Goal: Task Accomplishment & Management: Use online tool/utility

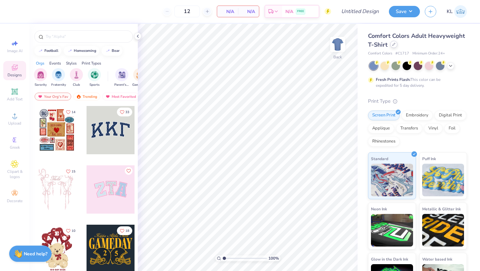
click at [394, 45] on icon at bounding box center [393, 44] width 3 height 3
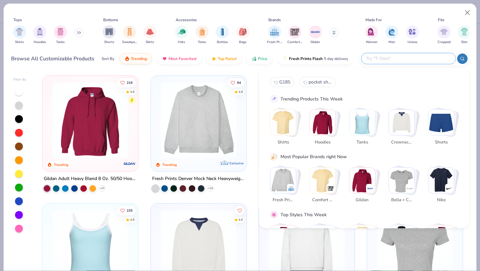
click at [426, 59] on input "text" at bounding box center [409, 59] width 86 height 8
type input "ㅇ"
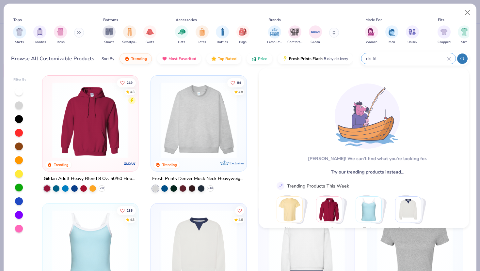
type input "dri fit"
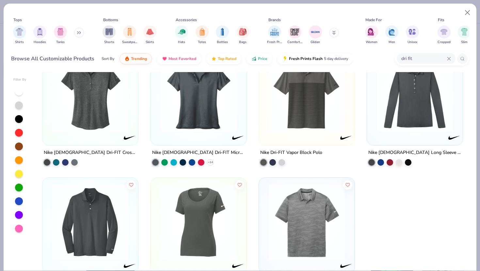
scroll to position [701, 0]
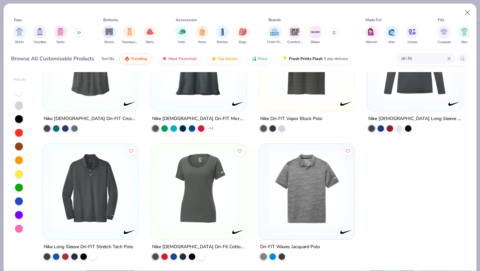
click at [169, 204] on img at bounding box center [198, 188] width 83 height 76
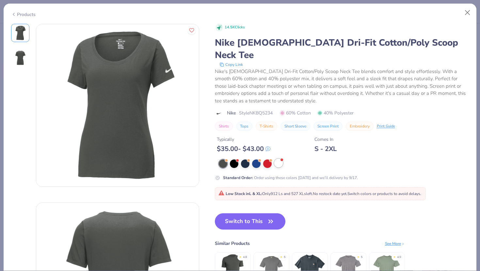
click at [280, 159] on div at bounding box center [278, 163] width 8 height 8
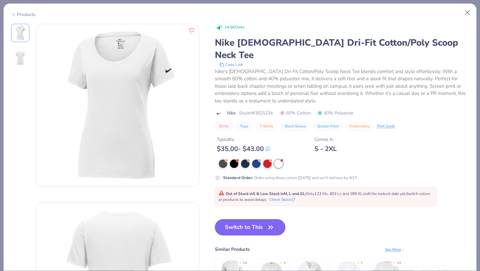
click at [255, 220] on button "Switch to This" at bounding box center [250, 228] width 71 height 16
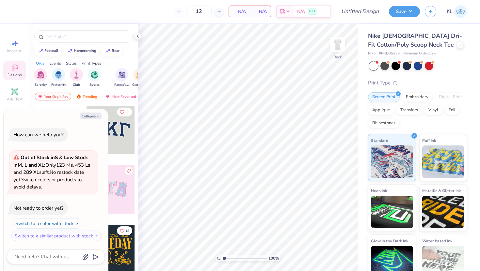
click at [65, 222] on button "Switch to a color with stock" at bounding box center [47, 224] width 71 height 10
type textarea "x"
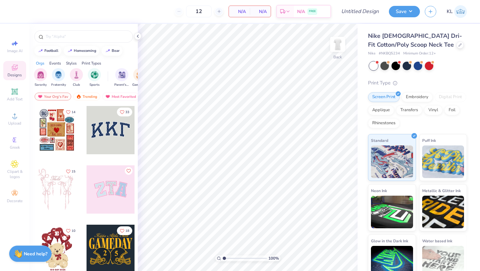
click at [414, 42] on div "Nike [DEMOGRAPHIC_DATA] Dri-Fit Cotton/Poly Scoop Neck Tee" at bounding box center [417, 41] width 99 height 18
click at [420, 49] on div "Nike [DEMOGRAPHIC_DATA] Dri-Fit Cotton/Poly Scoop Neck Tee" at bounding box center [417, 41] width 99 height 18
click at [457, 46] on div at bounding box center [460, 44] width 7 height 7
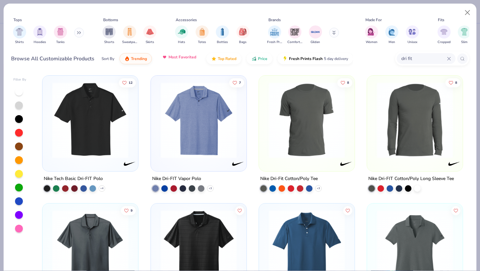
click at [179, 56] on span "Most Favorited" at bounding box center [183, 57] width 28 height 5
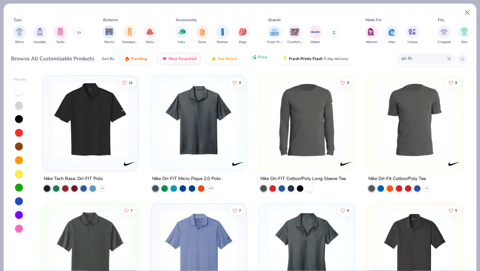
click at [266, 59] on span "Price" at bounding box center [262, 57] width 9 height 5
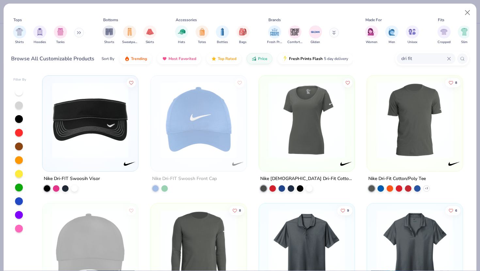
click at [322, 126] on img at bounding box center [307, 120] width 83 height 76
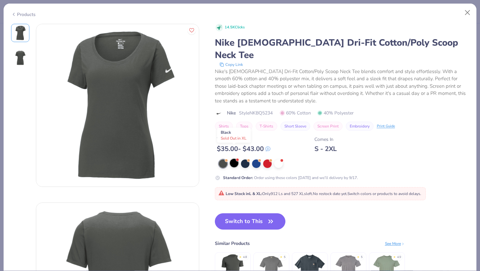
click at [234, 159] on div at bounding box center [234, 163] width 8 height 8
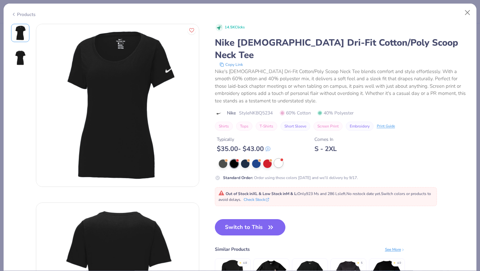
click at [278, 159] on div at bounding box center [278, 163] width 8 height 8
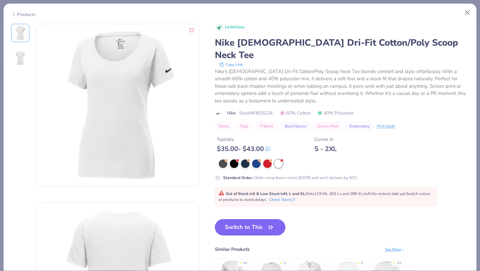
click at [272, 226] on icon "button" at bounding box center [271, 227] width 4 height 3
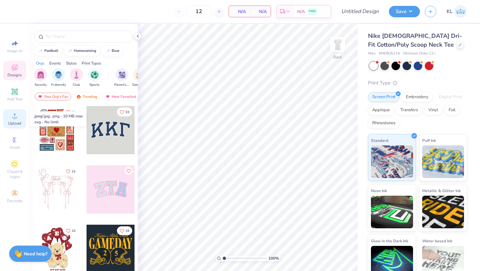
click at [15, 123] on span "Upload" at bounding box center [14, 123] width 13 height 5
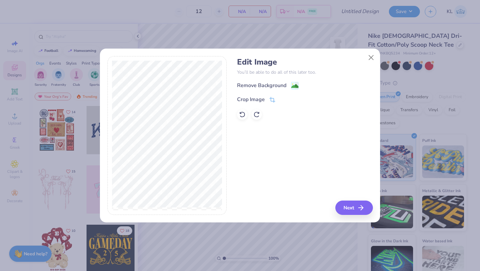
click at [254, 81] on div "Edit Image You’ll be able to do all of this later too. Remove Background Crop I…" at bounding box center [305, 88] width 136 height 62
click at [255, 86] on div "Remove Background" at bounding box center [261, 86] width 49 height 8
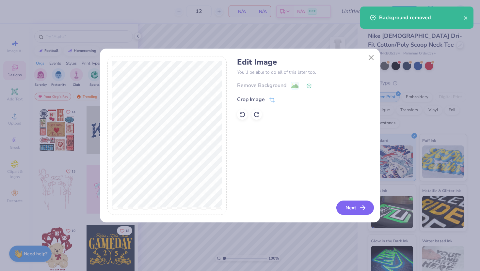
click at [355, 210] on button "Next" at bounding box center [355, 208] width 38 height 14
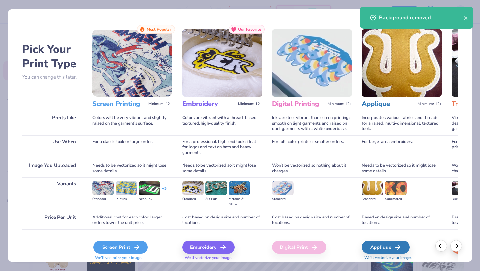
click at [103, 244] on div "Screen Print" at bounding box center [120, 247] width 54 height 13
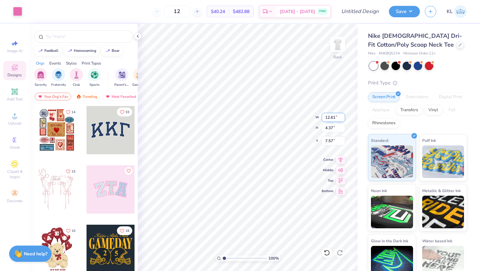
click at [328, 122] on input "12.61" at bounding box center [334, 117] width 24 height 9
click at [329, 129] on input "4.37" at bounding box center [334, 127] width 24 height 9
type input "4.00"
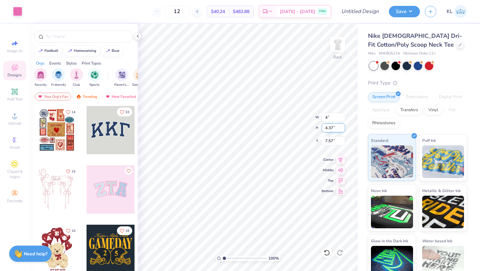
type input "1.38"
click at [329, 129] on input "1.38" at bounding box center [334, 127] width 24 height 9
click at [331, 142] on input "9.06" at bounding box center [334, 141] width 24 height 9
type input "3.00"
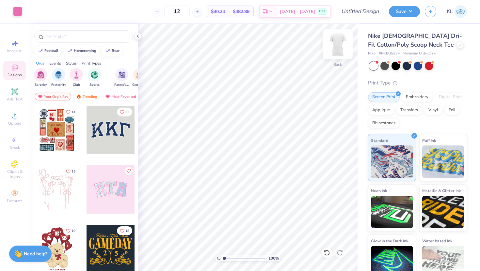
click at [339, 47] on img at bounding box center [338, 44] width 26 height 26
click at [13, 121] on span "Upload" at bounding box center [14, 123] width 13 height 5
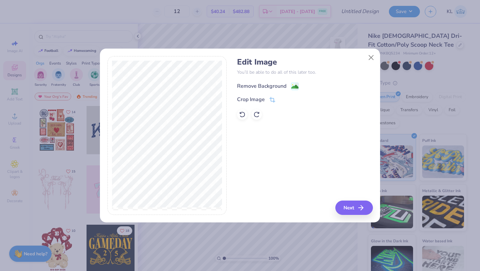
click at [258, 87] on div "Remove Background" at bounding box center [261, 86] width 49 height 8
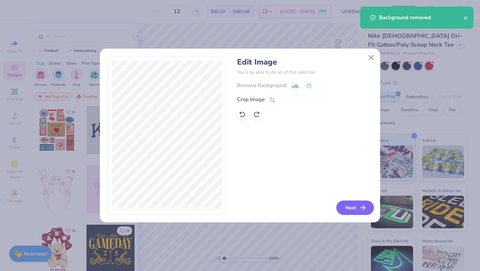
click at [355, 208] on button "Next" at bounding box center [355, 208] width 38 height 14
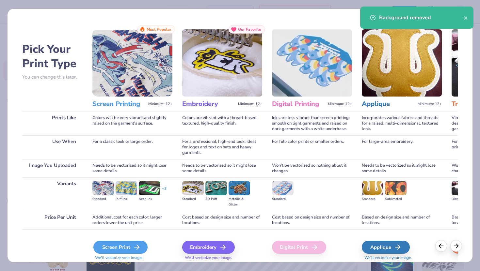
click at [121, 248] on div "Screen Print" at bounding box center [120, 247] width 54 height 13
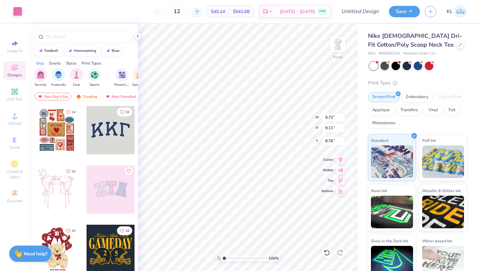
type input "9.72"
type input "9.11"
type input "1.64"
type input "8.72"
type input "8.18"
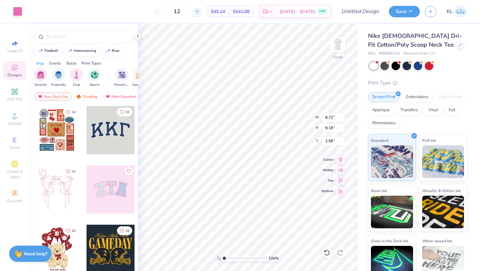
type input "3.00"
type input "10.16"
type input "9.91"
type input "10.11"
click at [402, 13] on button "Save" at bounding box center [404, 10] width 31 height 11
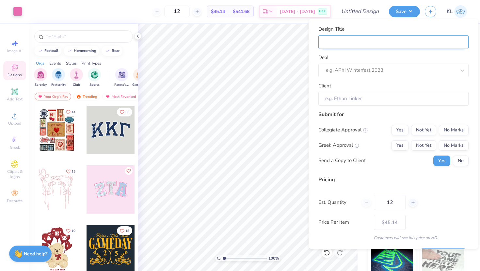
click at [374, 47] on input "Design Title" at bounding box center [393, 42] width 150 height 14
type input "W"
type input "WR"
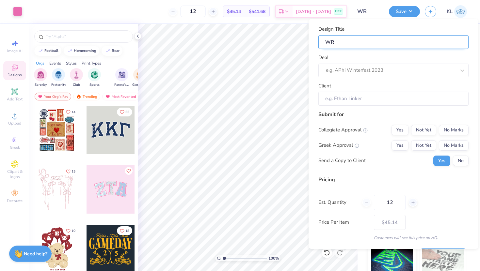
type input "WRC"
type input "WRC D"
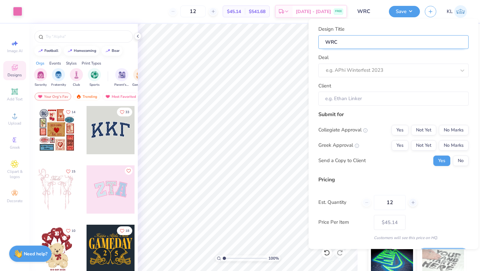
type input "WRC D"
type input "WRC Dr"
type input "WRC Dri"
type input "WRC Dri-"
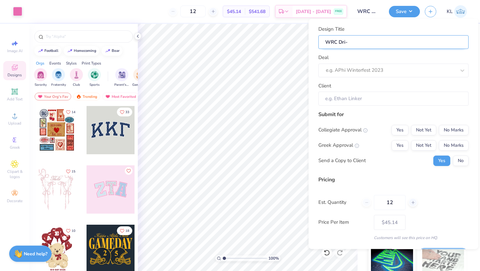
type input "WRC Dri-F"
type input "WRC Dri-Fi"
type input "WRC Dri-Fit"
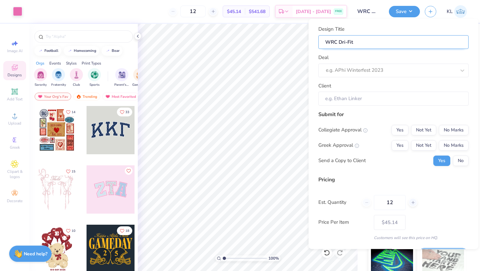
type input "WRC Dri-Fit"
type input "WRC Dri-Fit F"
type input "WRC Dri-Fit FI"
type input "WRC Dri-Fit FIn"
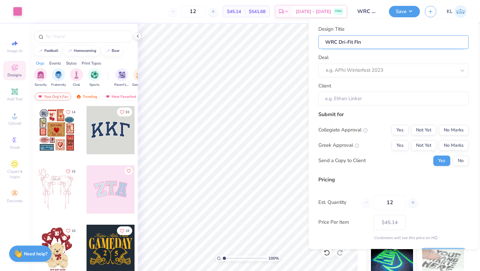
type input "WRC Dri-Fit FI"
type input "WRC Dri-Fit F"
type input "WRC Dri-Fit Fi"
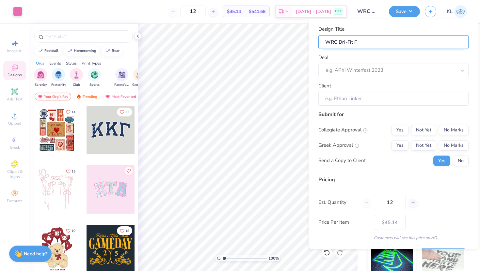
type input "WRC Dri-Fit Fi"
type input "WRC Dri-Fit Fin"
type input "WRC Dri-Fit Fina"
type input "WRC Dri-Fit Final"
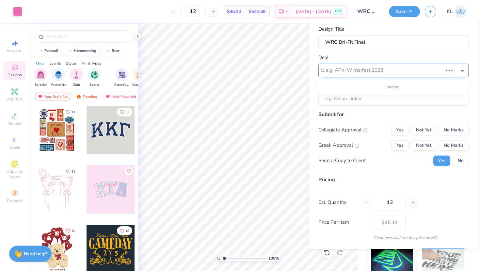
click at [364, 73] on div at bounding box center [384, 70] width 117 height 9
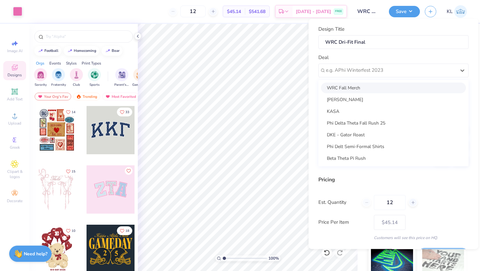
click at [352, 89] on div "WRC Fall Merch" at bounding box center [393, 87] width 145 height 11
type input "[PERSON_NAME]"
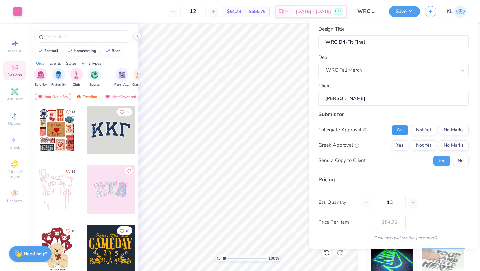
click at [400, 129] on button "Yes" at bounding box center [400, 130] width 17 height 10
click at [461, 150] on button "No Marks" at bounding box center [454, 145] width 30 height 10
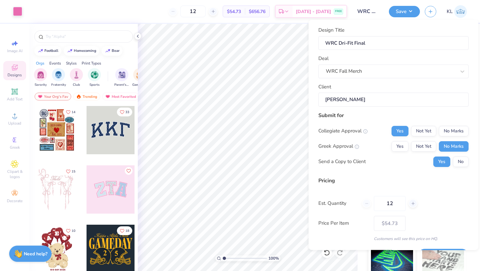
scroll to position [18, 0]
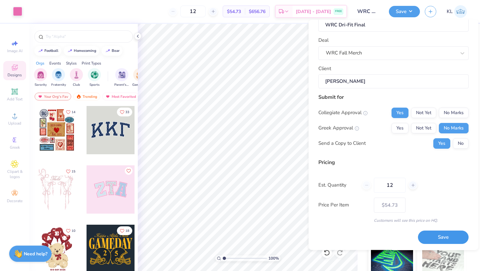
click at [431, 239] on button "Save" at bounding box center [443, 237] width 51 height 13
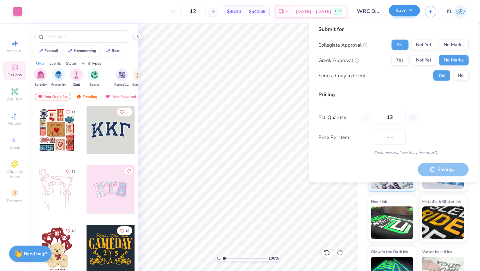
type input "$54.73"
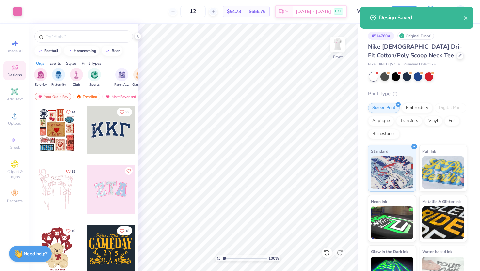
click at [469, 19] on div "Design Saved" at bounding box center [416, 18] width 113 height 22
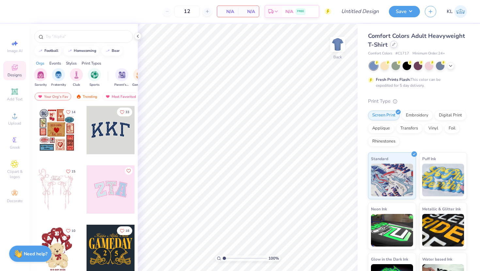
click at [395, 47] on div at bounding box center [393, 44] width 7 height 7
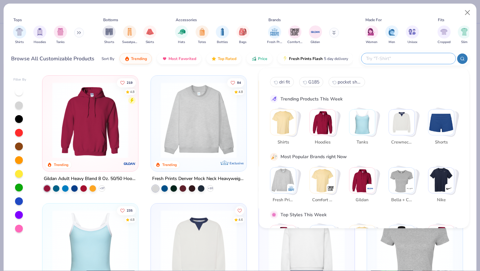
click at [424, 57] on input "text" at bounding box center [409, 59] width 86 height 8
paste input "8420L"
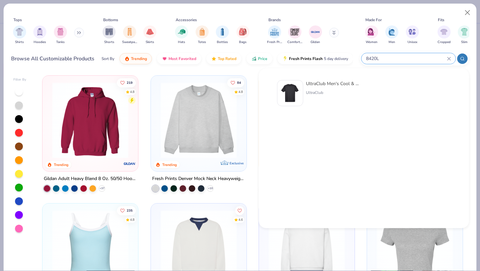
click at [334, 79] on div "UltraClub Men's Cool & Dry Sport Performance Interlock T-Shirt UltraClub" at bounding box center [364, 94] width 188 height 34
click at [392, 57] on input "8420L" at bounding box center [407, 59] width 82 height 8
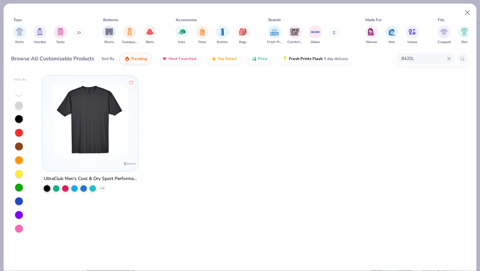
click at [410, 57] on input "8420L" at bounding box center [424, 59] width 46 height 8
click at [410, 57] on input "8420L" at bounding box center [407, 59] width 82 height 8
click at [394, 57] on input "8420L" at bounding box center [407, 59] width 82 height 8
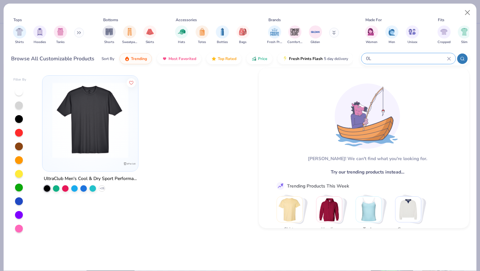
type input "0"
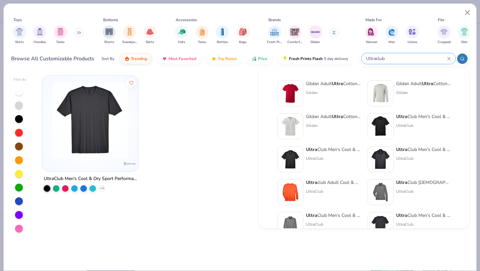
type input "Ultraclub"
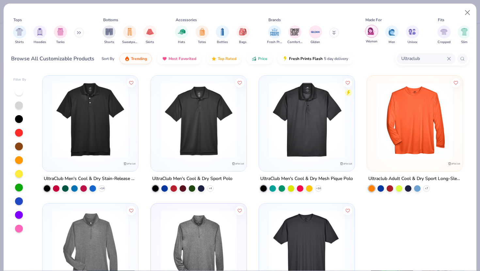
click at [372, 32] on img "filter for Women" at bounding box center [372, 31] width 8 height 8
